Goal: Information Seeking & Learning: Learn about a topic

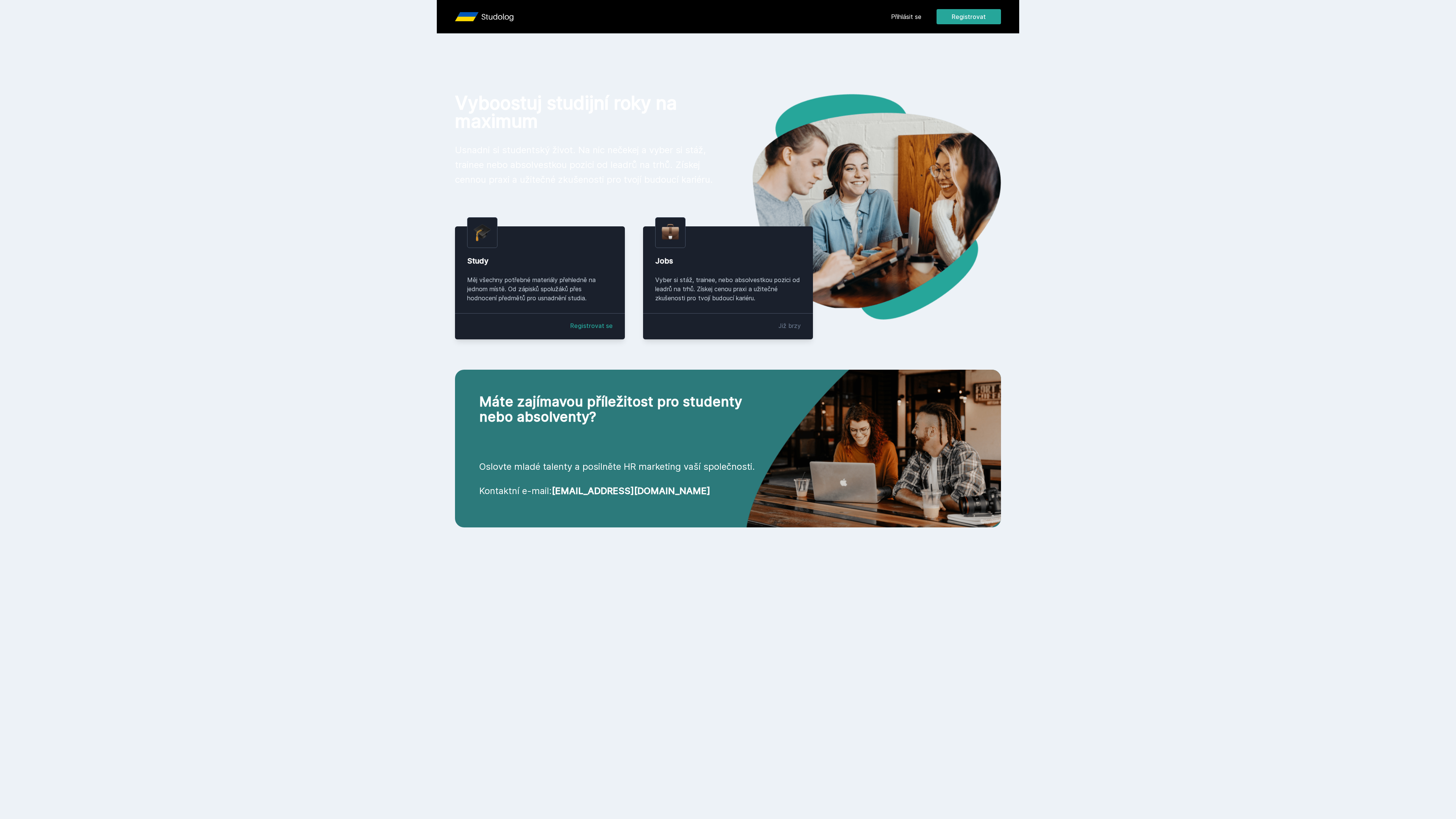
click at [888, 19] on header "Přihlásit se Registrovat" at bounding box center [727, 16] width 582 height 33
click at [902, 16] on link "Přihlásit se" at bounding box center [906, 16] width 30 height 9
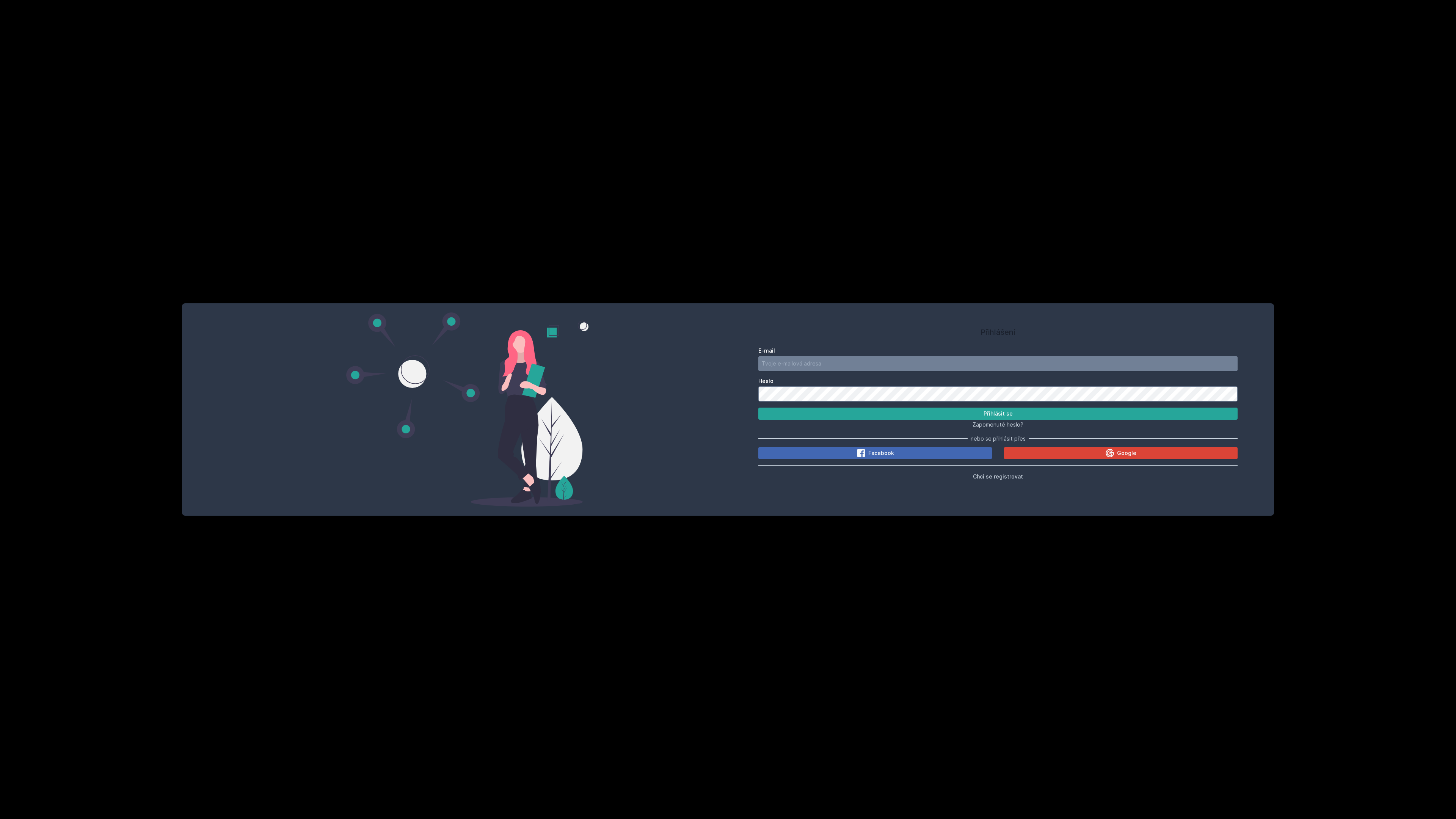
click at [1066, 446] on div "E-mail Heslo Přihlásit se Zapomenuté heslo? nebo se přihlásit přes Facebook Goo…" at bounding box center [998, 412] width 479 height 137
click at [1066, 452] on button "Google" at bounding box center [1121, 453] width 233 height 12
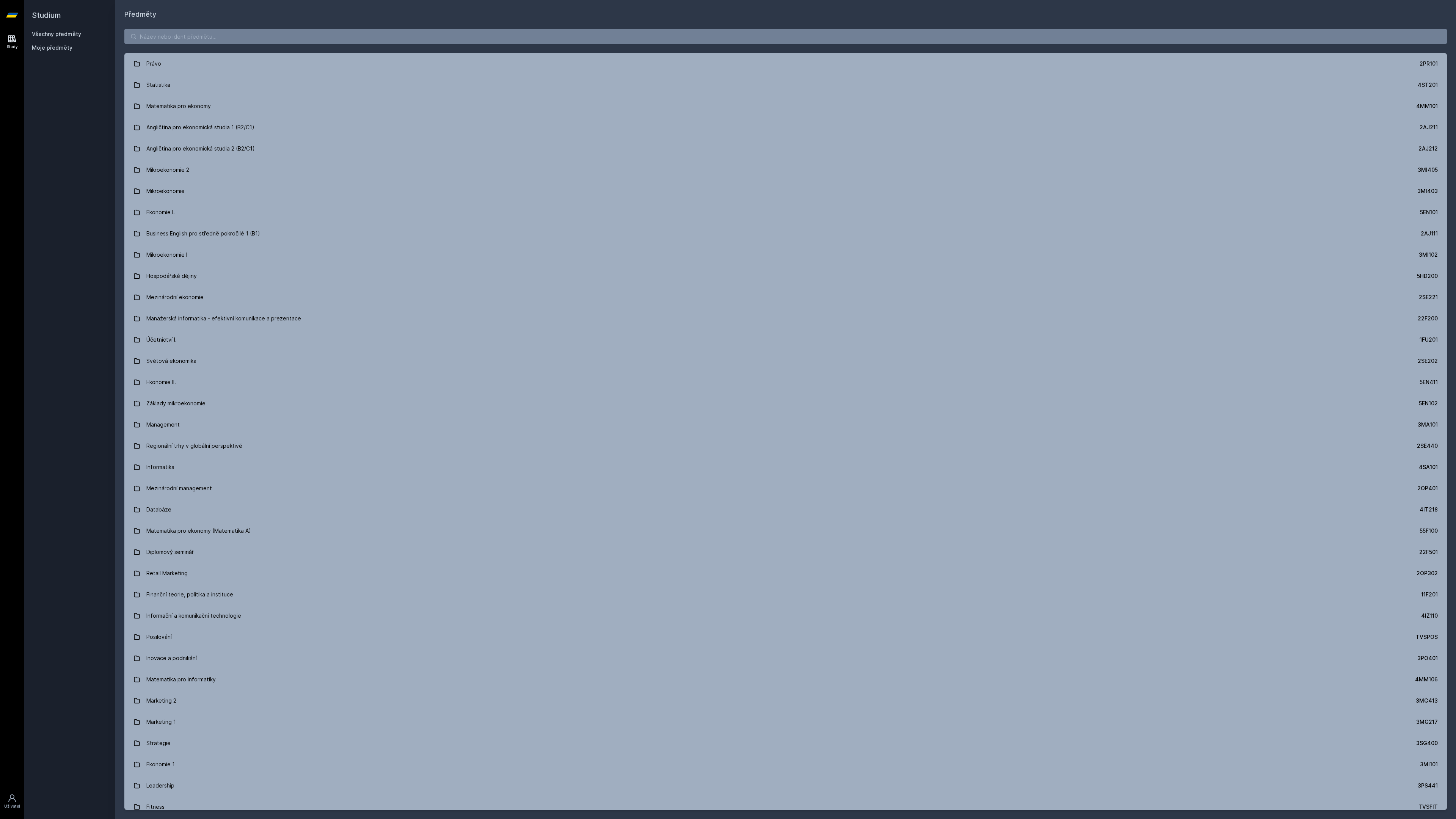
click at [282, 26] on div "Právo 2PR101 Statistika 4ST201 Matematika pro ekonomy 4MM101 Angličtina pro eko…" at bounding box center [785, 420] width 1341 height 800
click at [282, 34] on input "search" at bounding box center [785, 36] width 1322 height 15
paste input "2SE305"
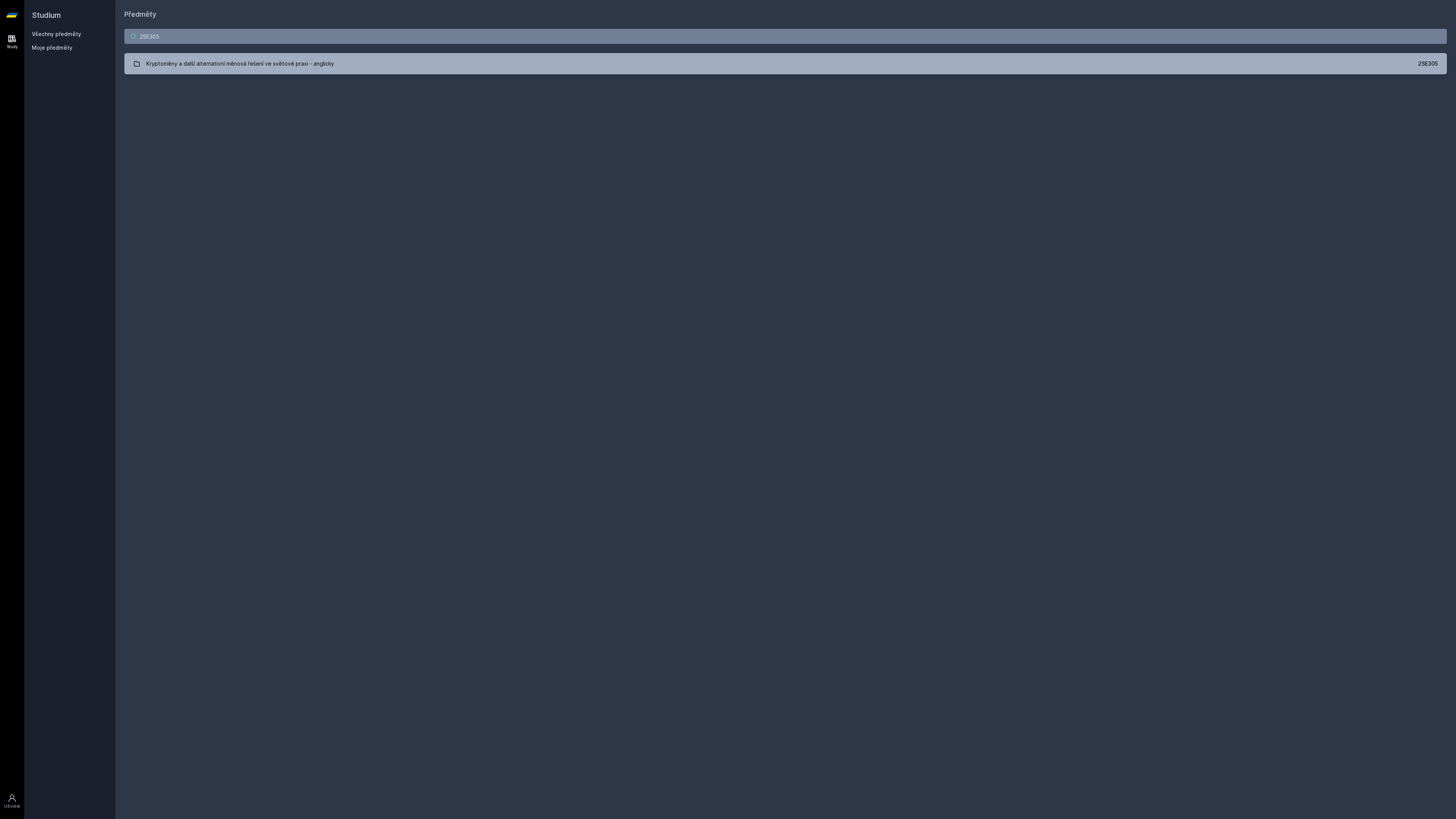
type input "2SE305"
click at [242, 74] on div "2SE305 Kryptoměny a další alternativní měnová řešení ve světové praxi - anglick…" at bounding box center [785, 52] width 1341 height 64
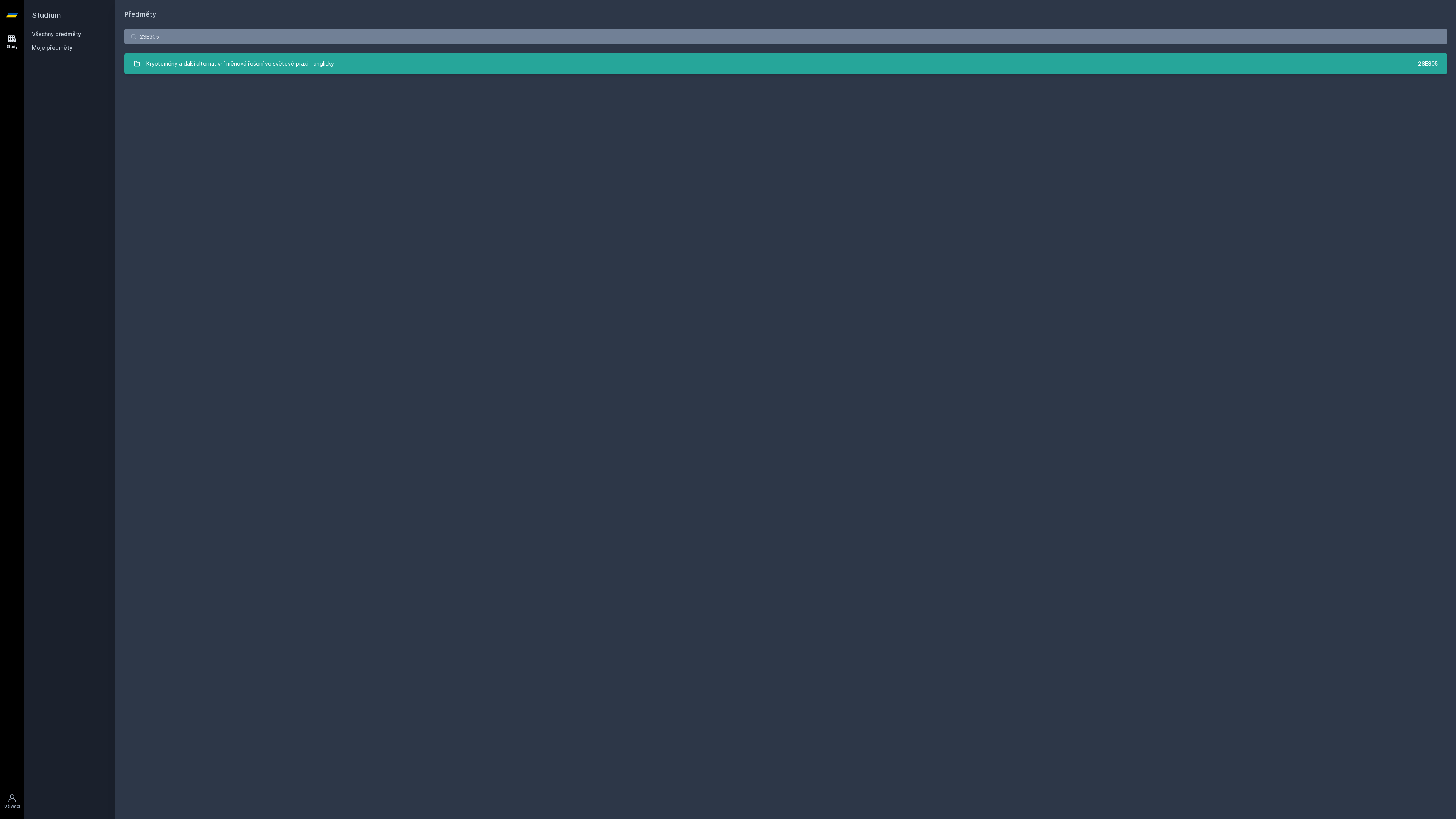
click at [242, 67] on div "Kryptoměny a další alternativní měnová řešení ve světové praxi - anglicky" at bounding box center [240, 63] width 187 height 15
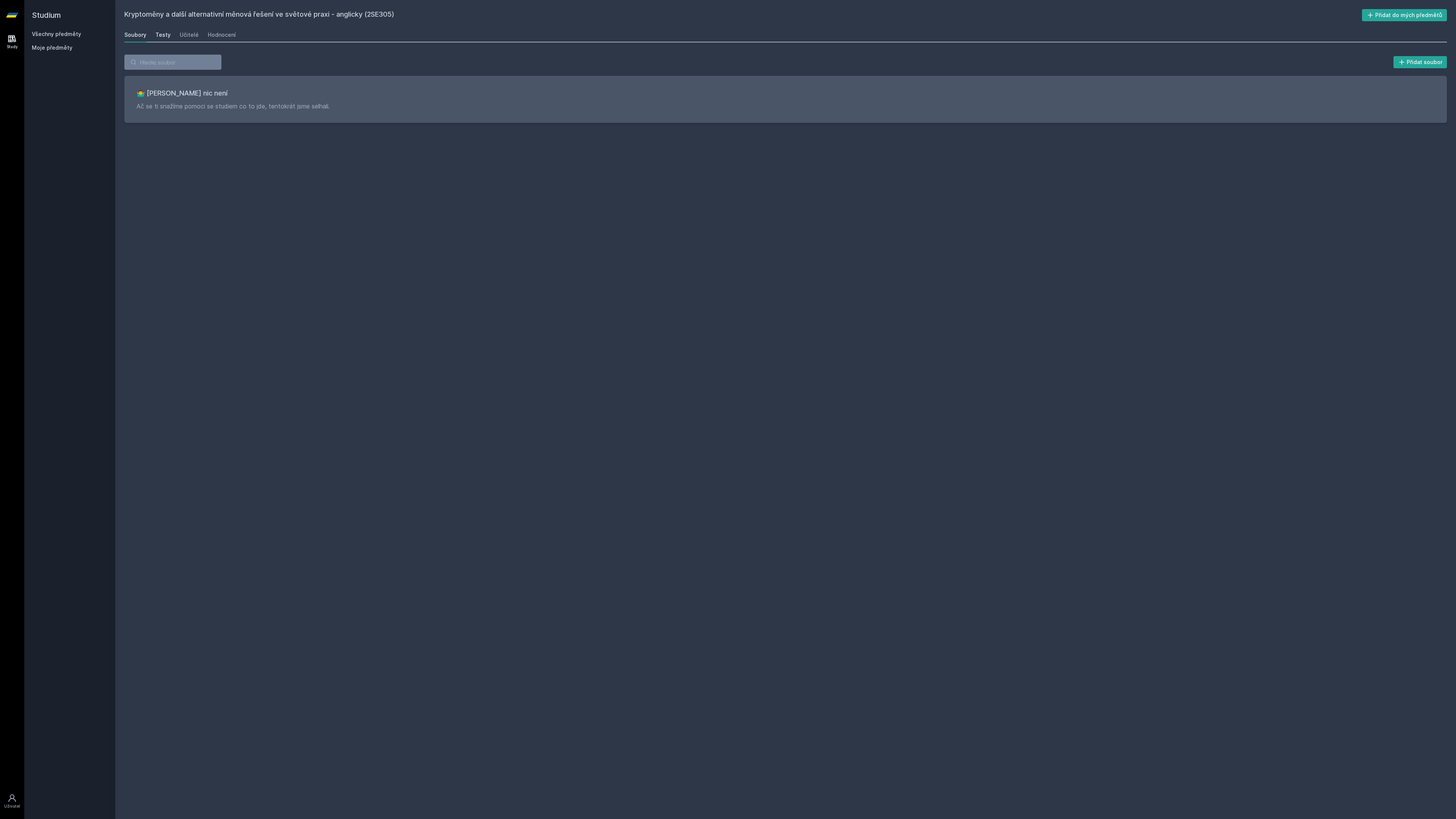
click at [166, 31] on div "Testy" at bounding box center [163, 35] width 15 height 7
click at [190, 30] on link "Učitelé" at bounding box center [189, 35] width 19 height 15
click at [222, 33] on div "Hodnocení" at bounding box center [222, 35] width 28 height 7
